Goal: Obtain resource: Obtain resource

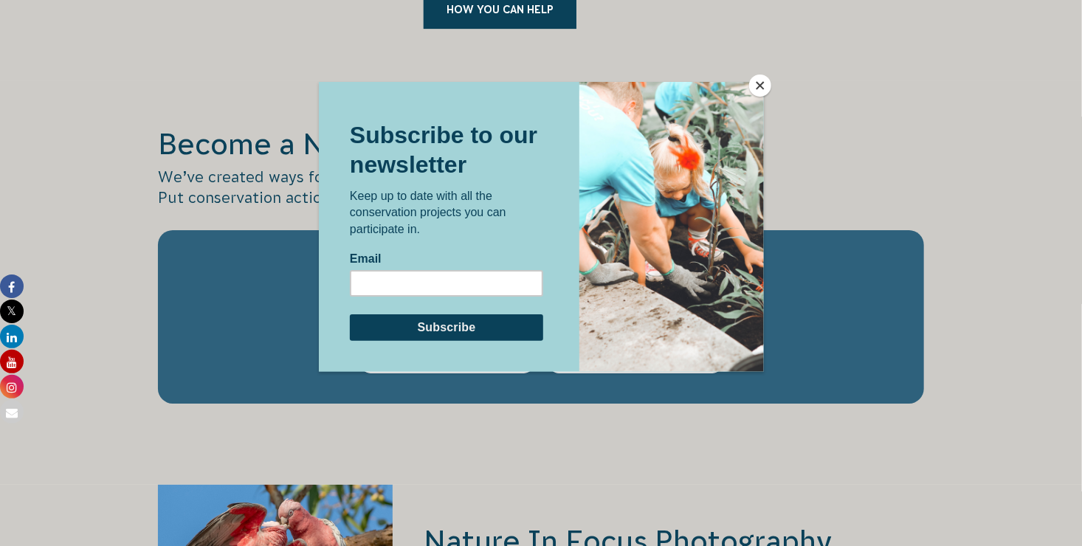
scroll to position [2510, 0]
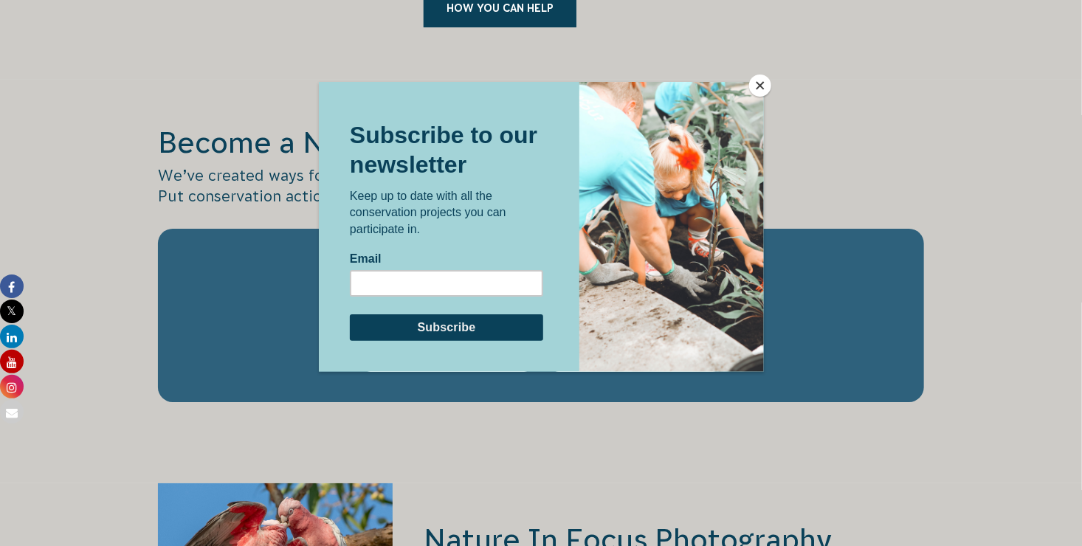
click at [761, 80] on button "Close" at bounding box center [760, 86] width 22 height 22
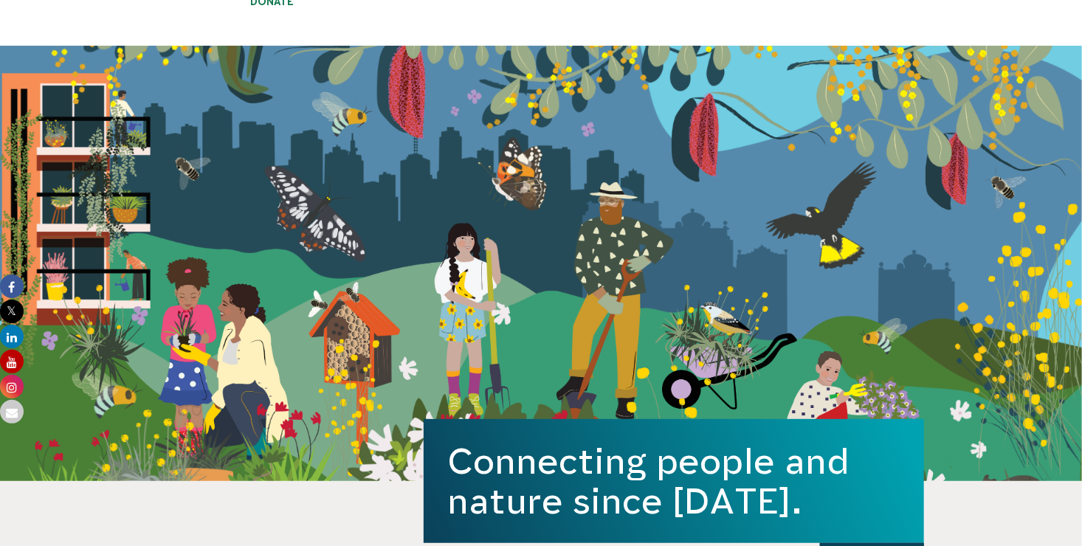
scroll to position [0, 0]
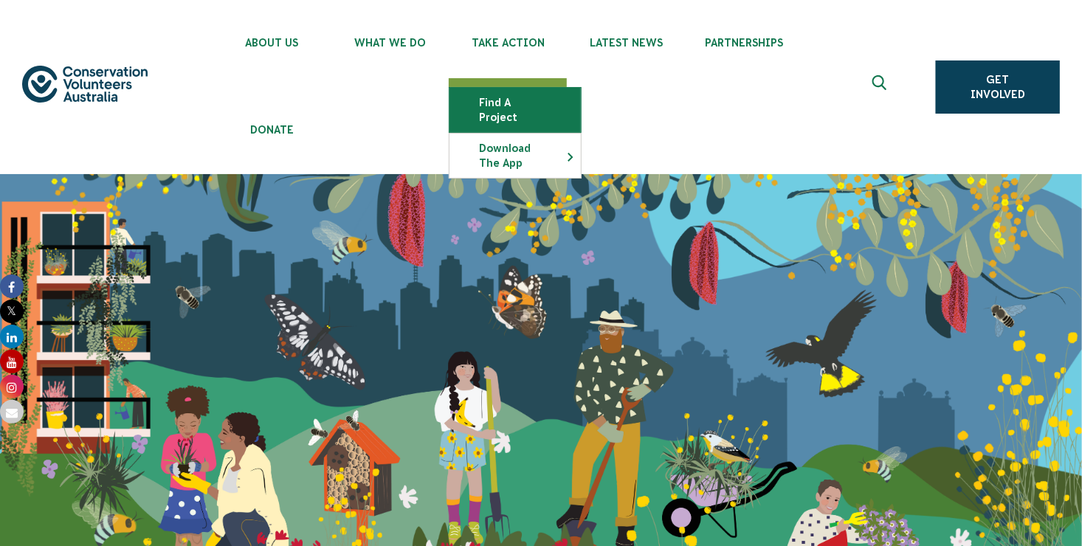
click at [521, 106] on link "Find a project" at bounding box center [514, 110] width 131 height 44
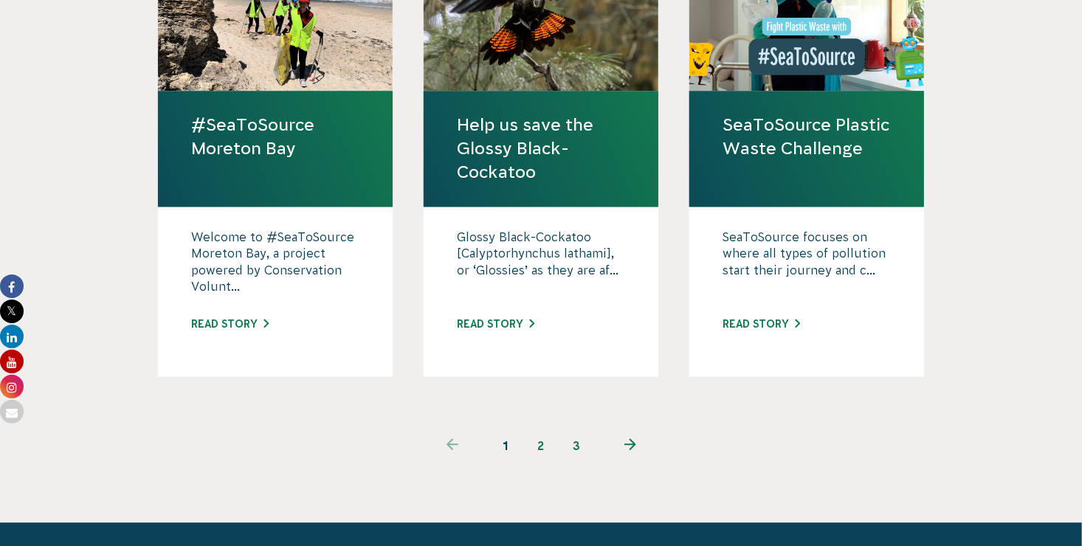
scroll to position [1578, 0]
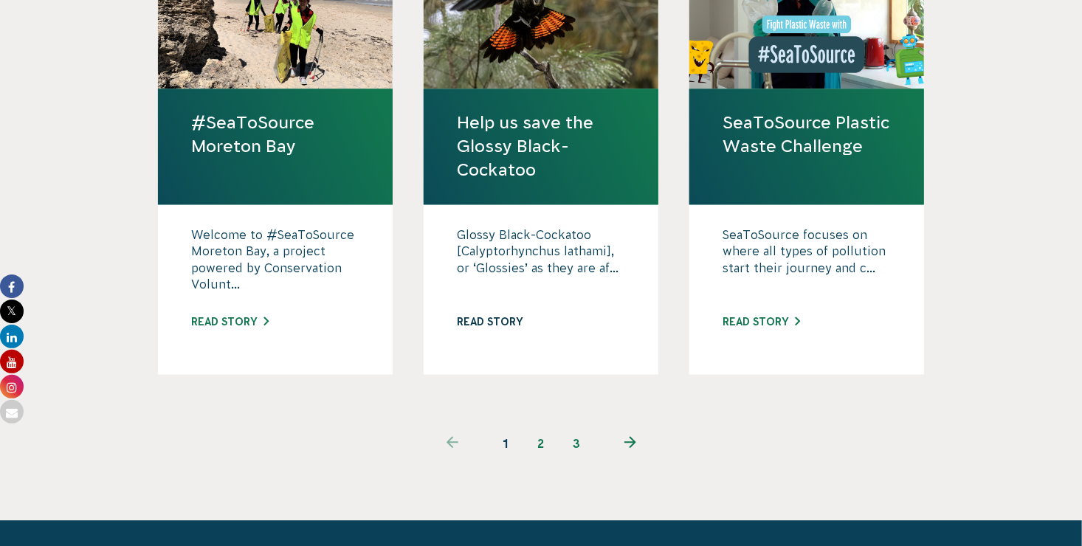
drag, startPoint x: 543, startPoint y: 182, endPoint x: 502, endPoint y: 274, distance: 101.4
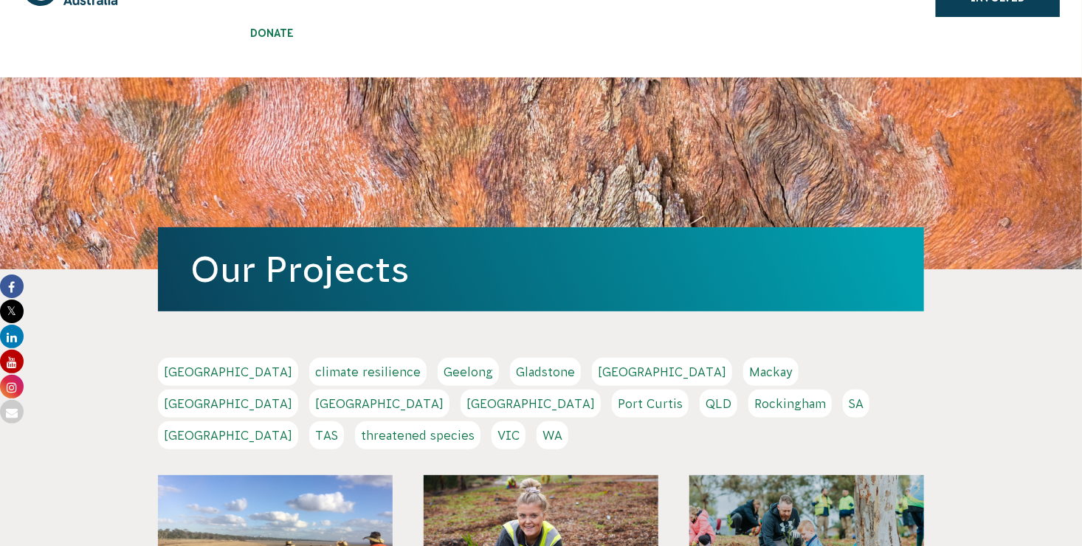
scroll to position [100, 0]
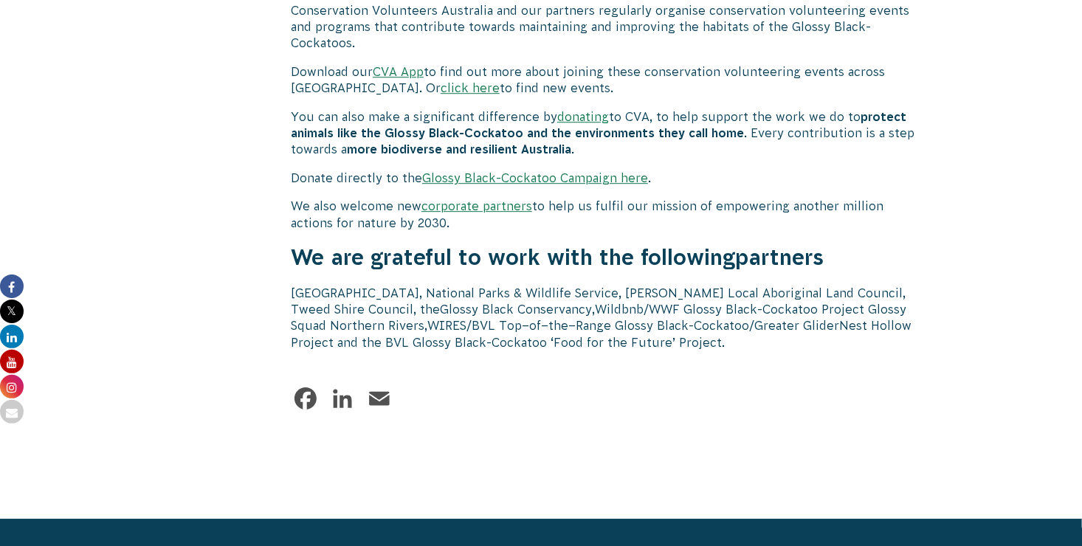
scroll to position [4610, 0]
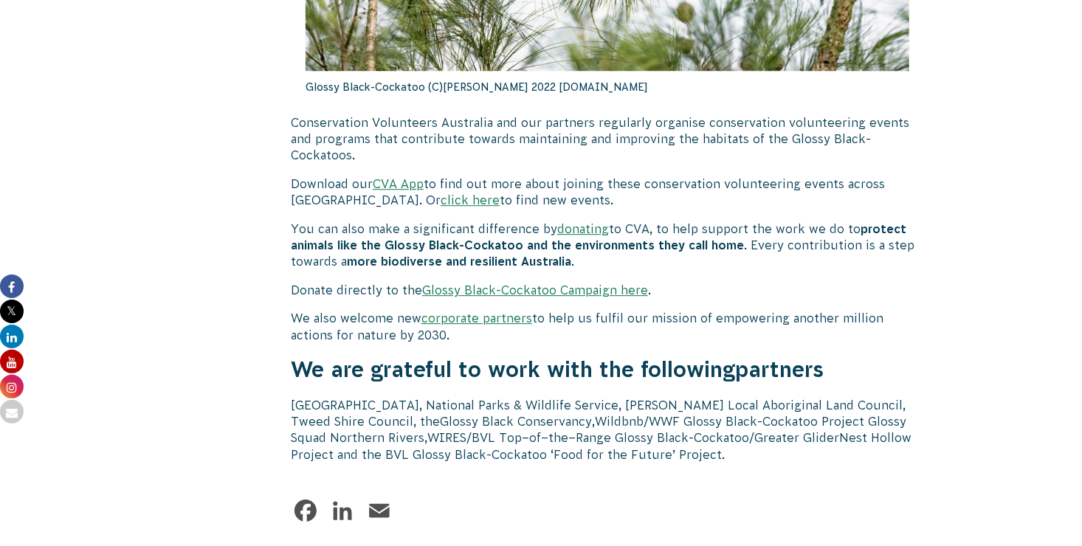
click at [440, 193] on link "click here" at bounding box center [469, 199] width 59 height 13
